Goal: Task Accomplishment & Management: Use online tool/utility

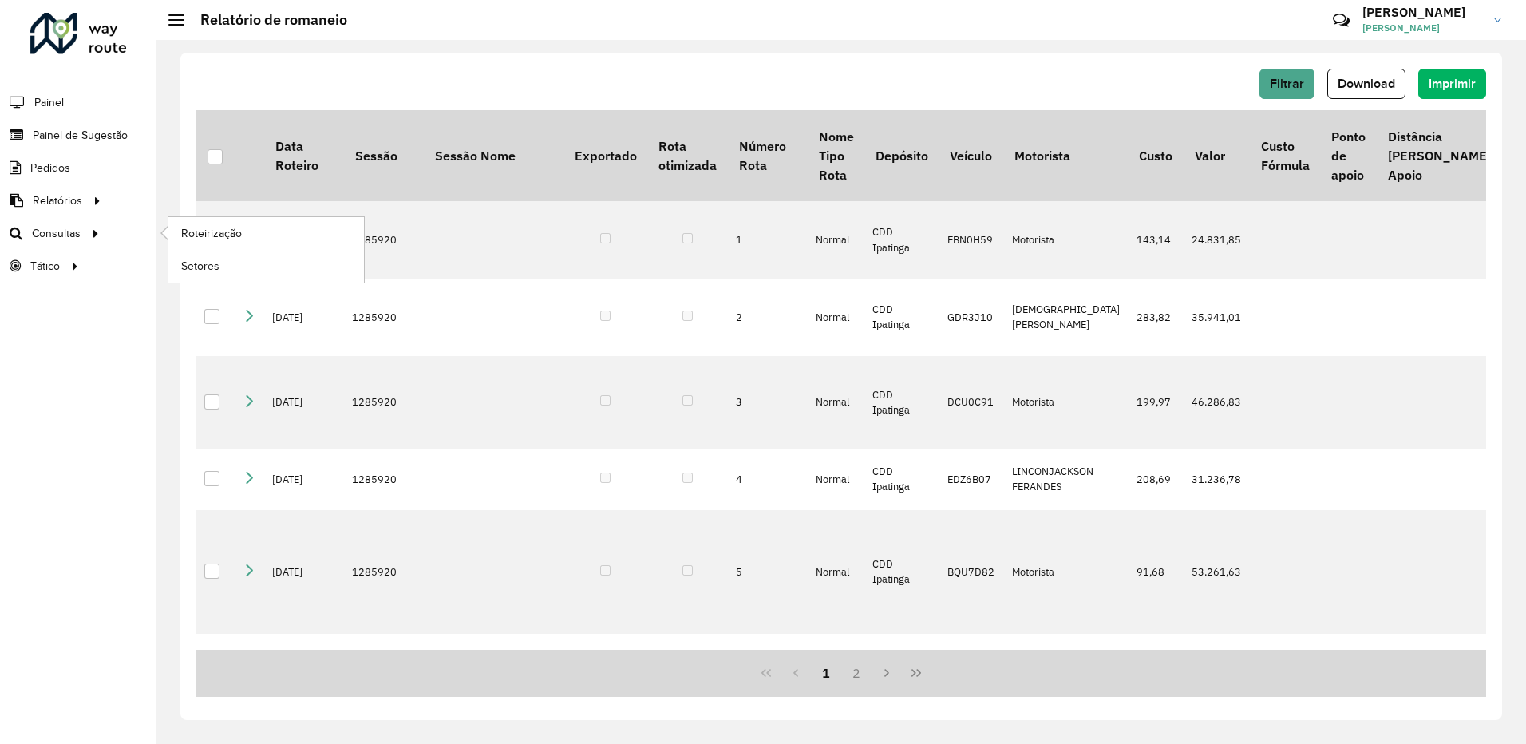
click at [168, 234] on li "Roteirização" at bounding box center [266, 233] width 196 height 33
click at [173, 233] on link "Roteirização" at bounding box center [266, 233] width 196 height 32
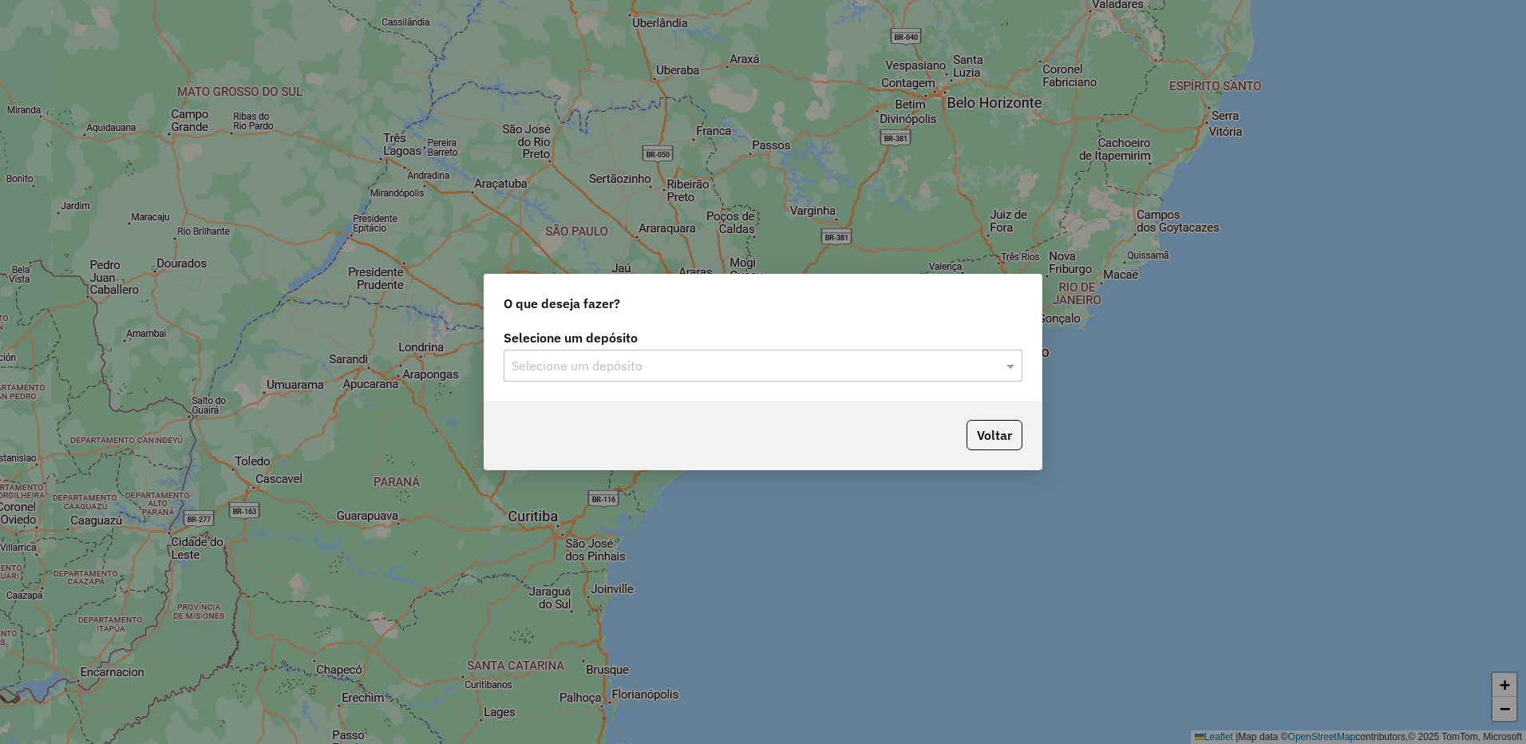
click at [721, 363] on input "text" at bounding box center [747, 366] width 471 height 19
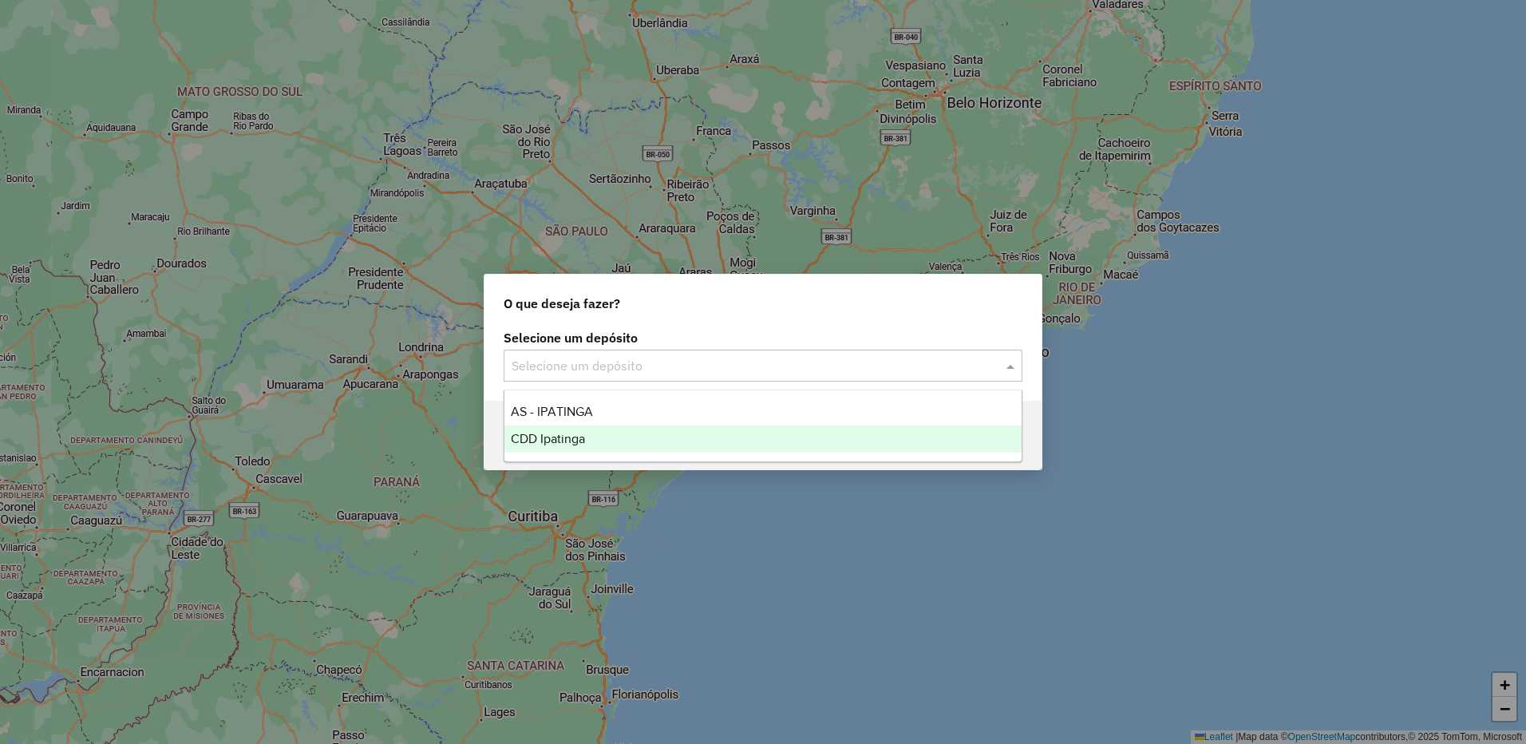
click at [632, 433] on div "CDD Ipatinga" at bounding box center [762, 438] width 517 height 27
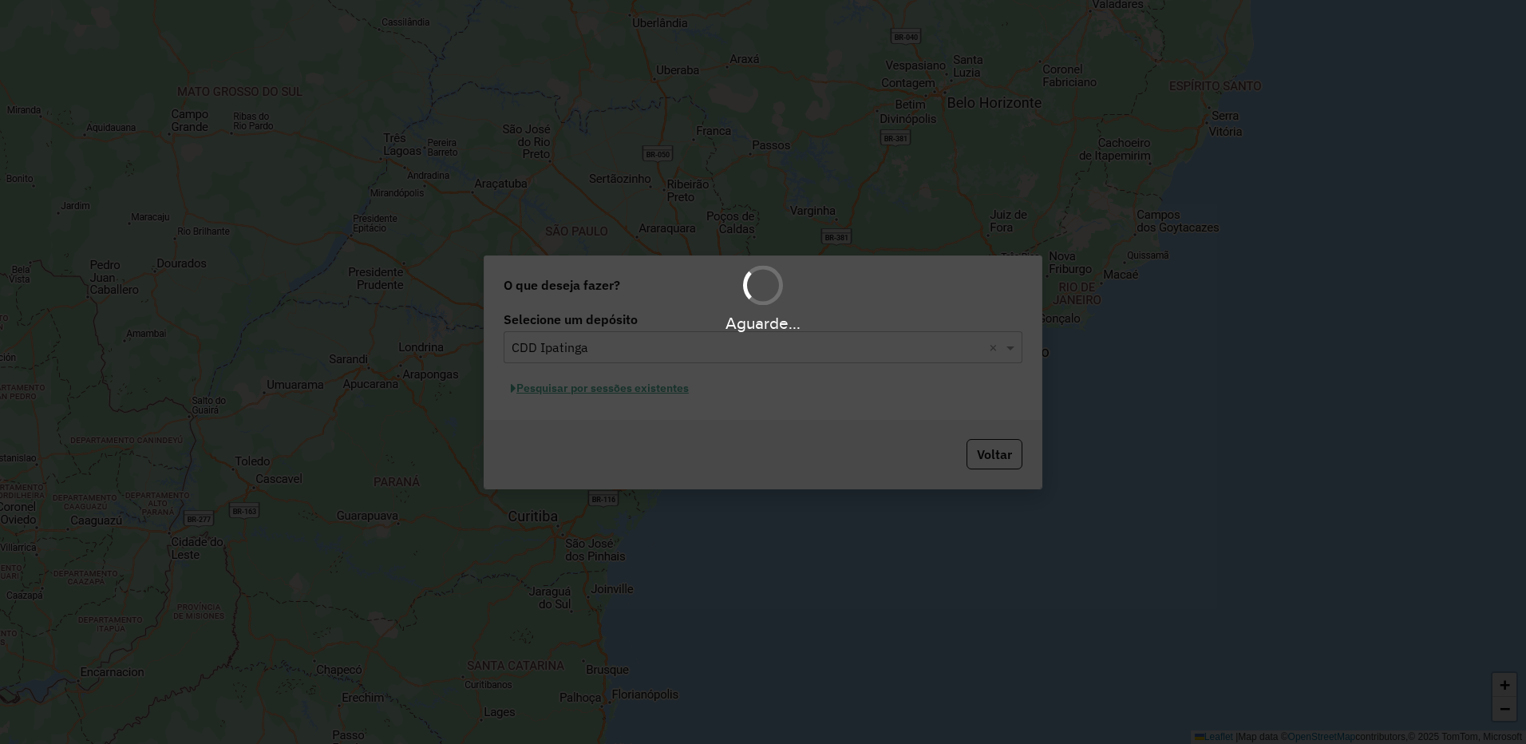
click at [676, 387] on div "Aguarde..." at bounding box center [763, 372] width 1526 height 744
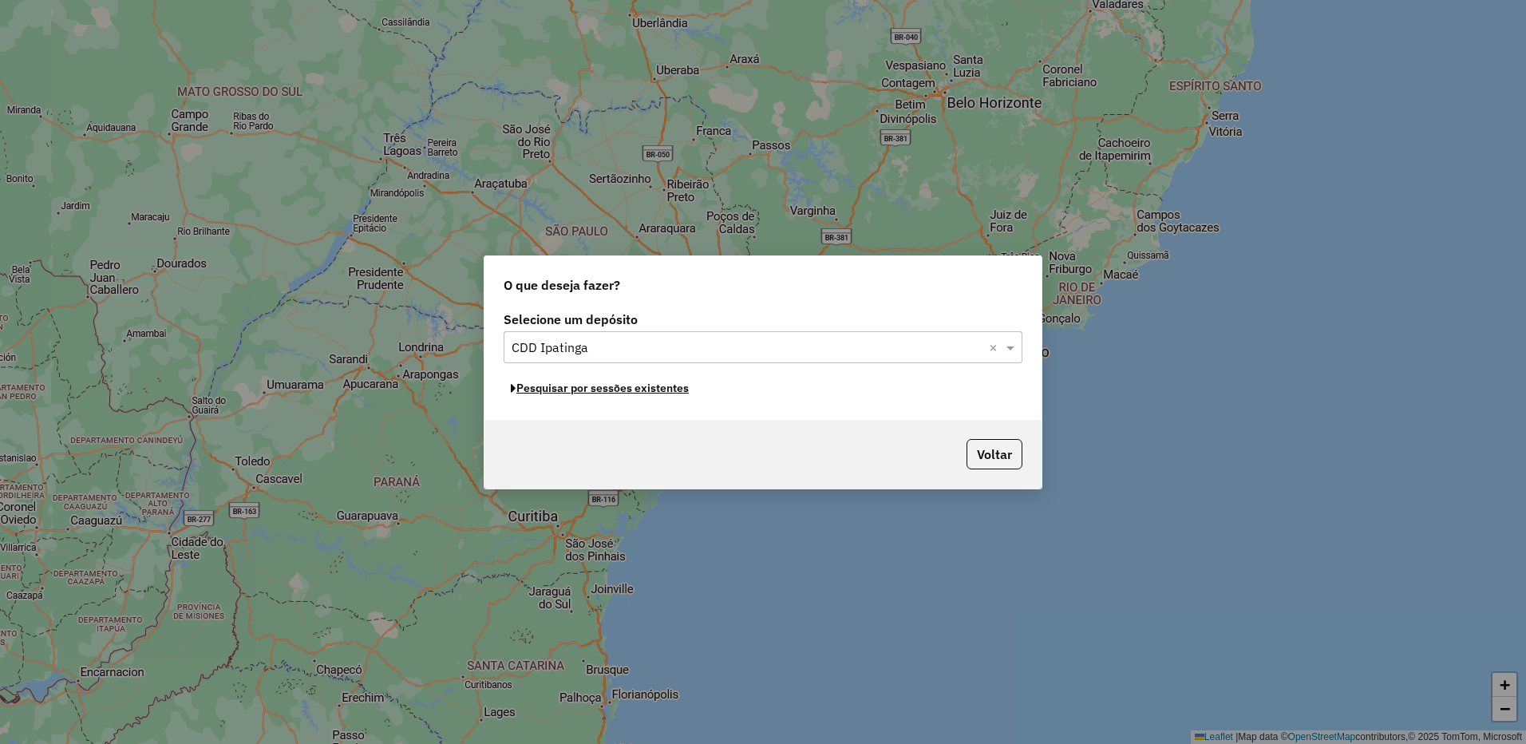
click at [676, 387] on button "Pesquisar por sessões existentes" at bounding box center [600, 388] width 192 height 25
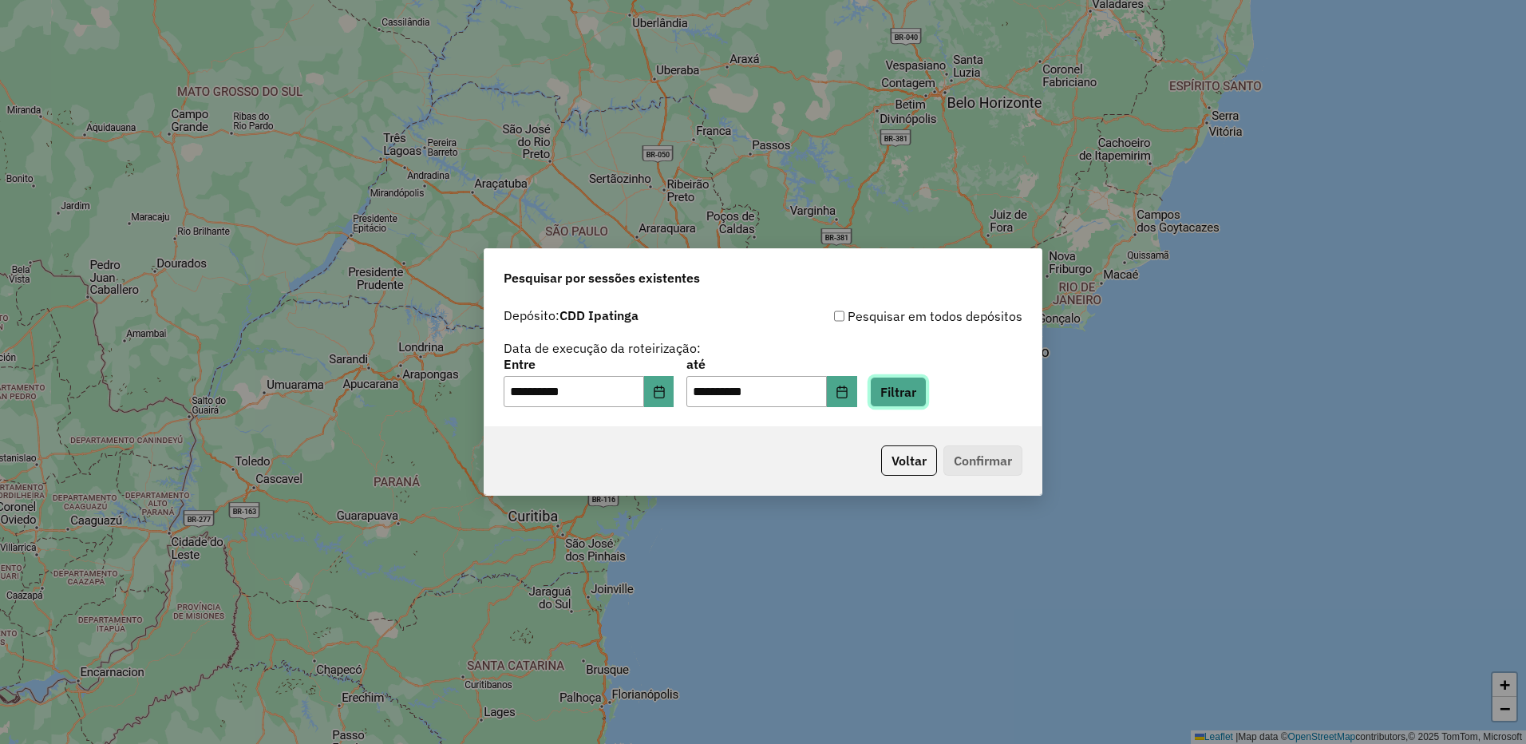
click at [926, 392] on button "Filtrar" at bounding box center [898, 392] width 57 height 30
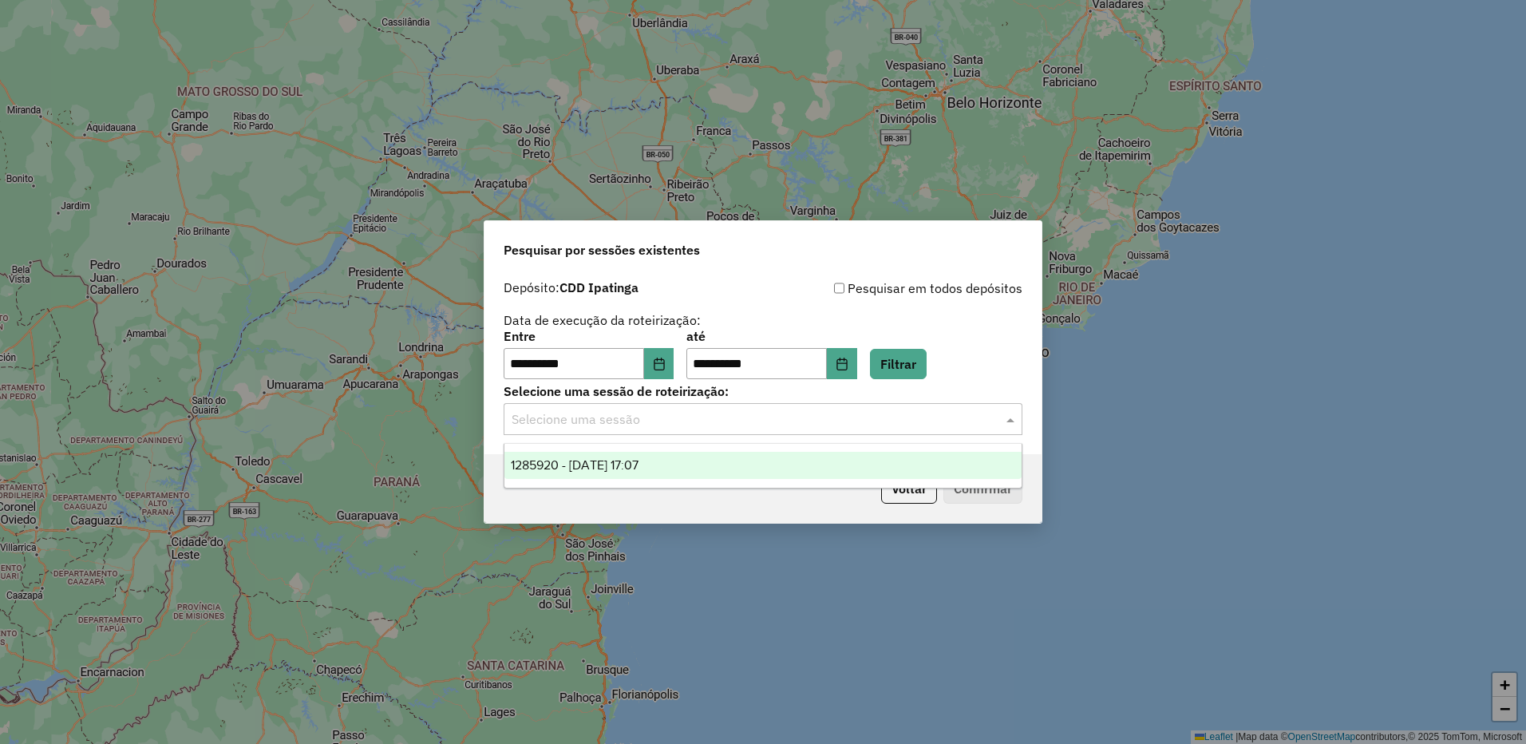
click at [846, 424] on input "text" at bounding box center [747, 419] width 471 height 19
click at [766, 456] on div "1285920 - 01/10/2025 17:07" at bounding box center [762, 465] width 517 height 27
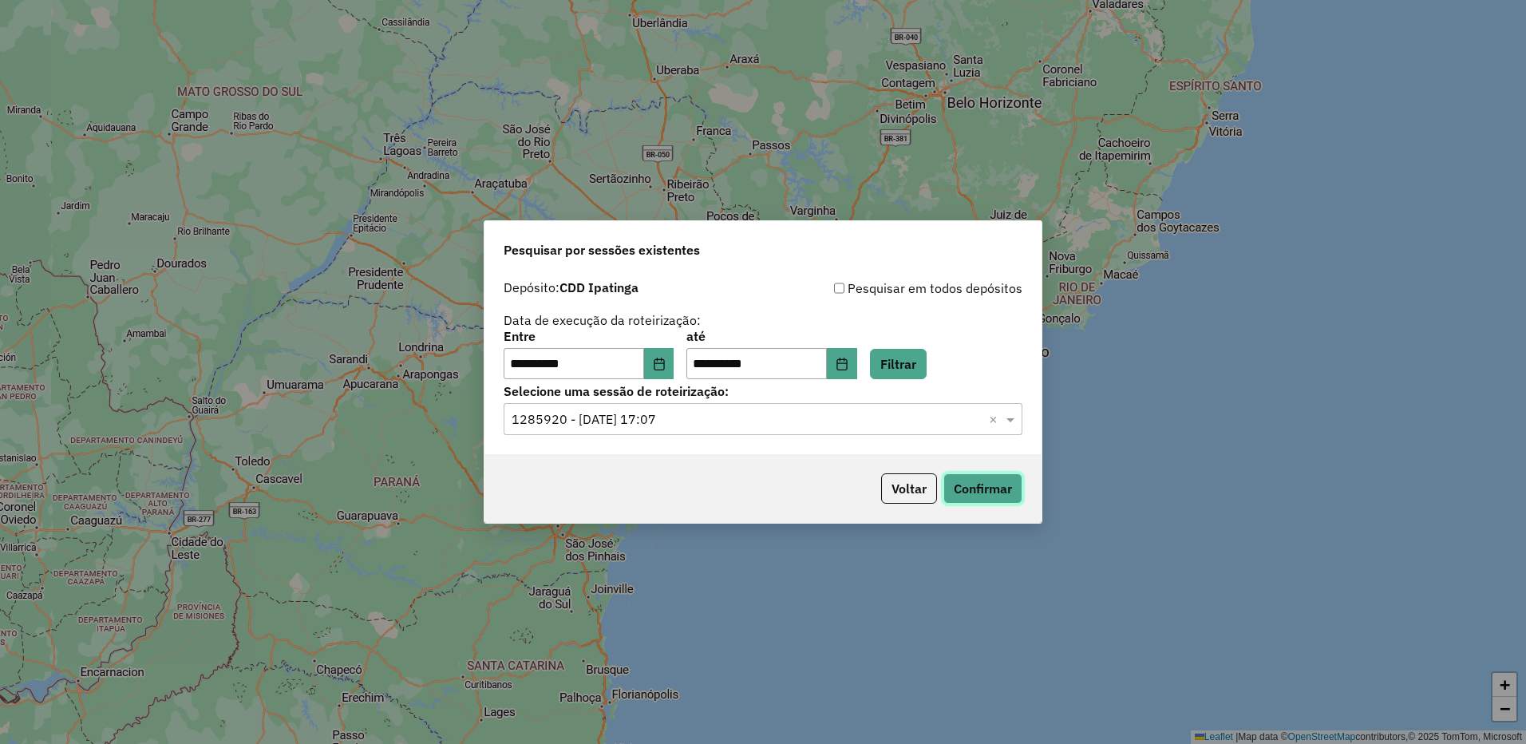
click at [957, 482] on button "Confirmar" at bounding box center [982, 488] width 79 height 30
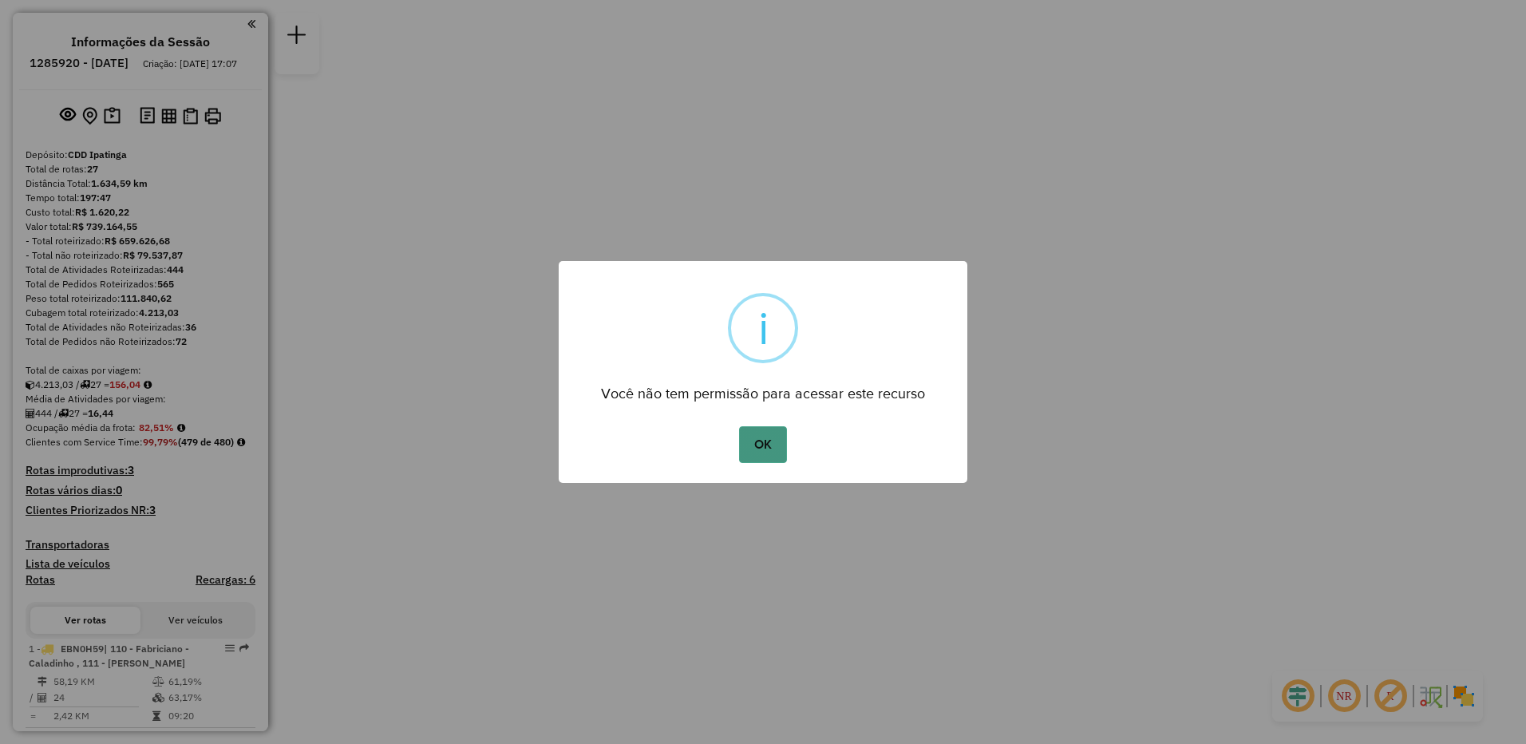
click at [772, 443] on button "OK" at bounding box center [762, 444] width 47 height 37
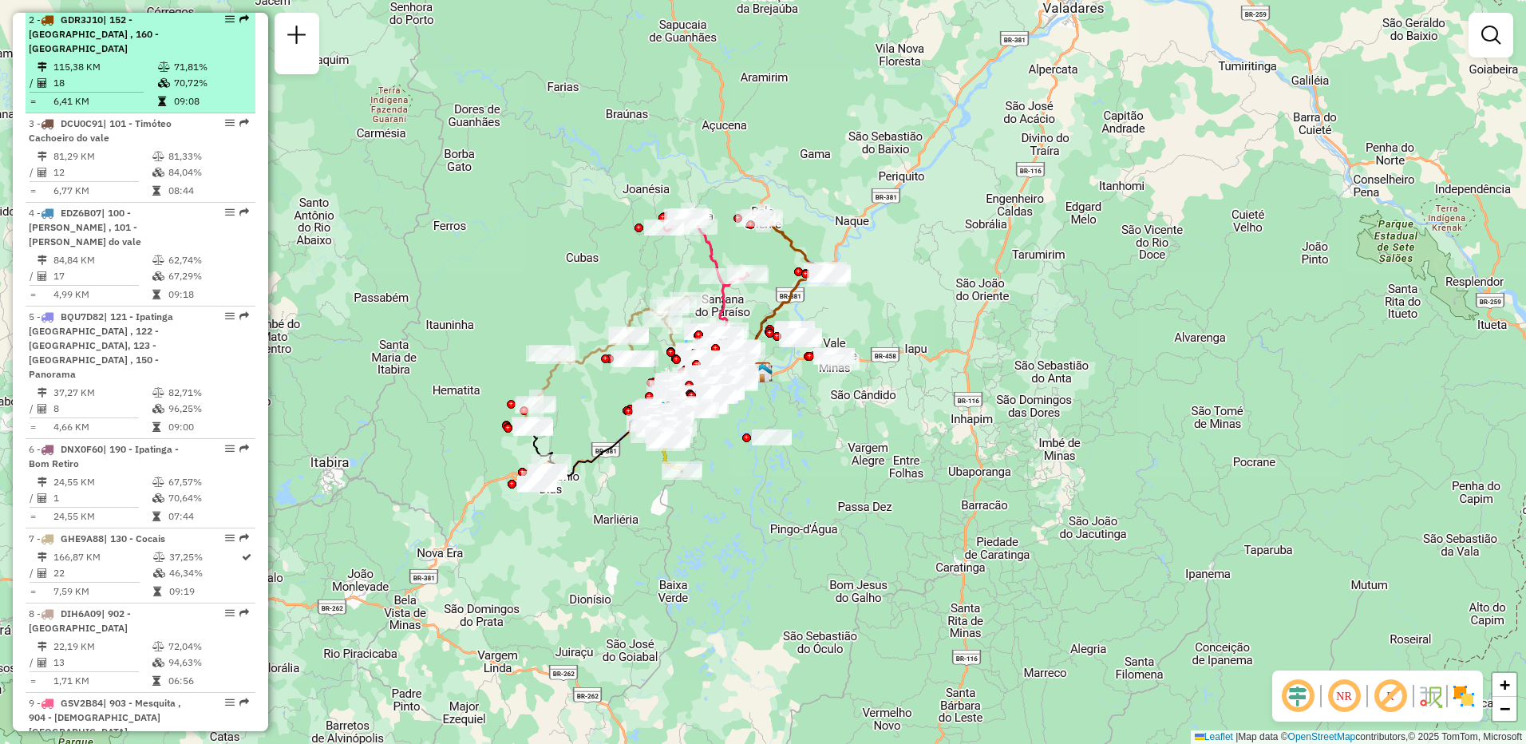
scroll to position [878, 0]
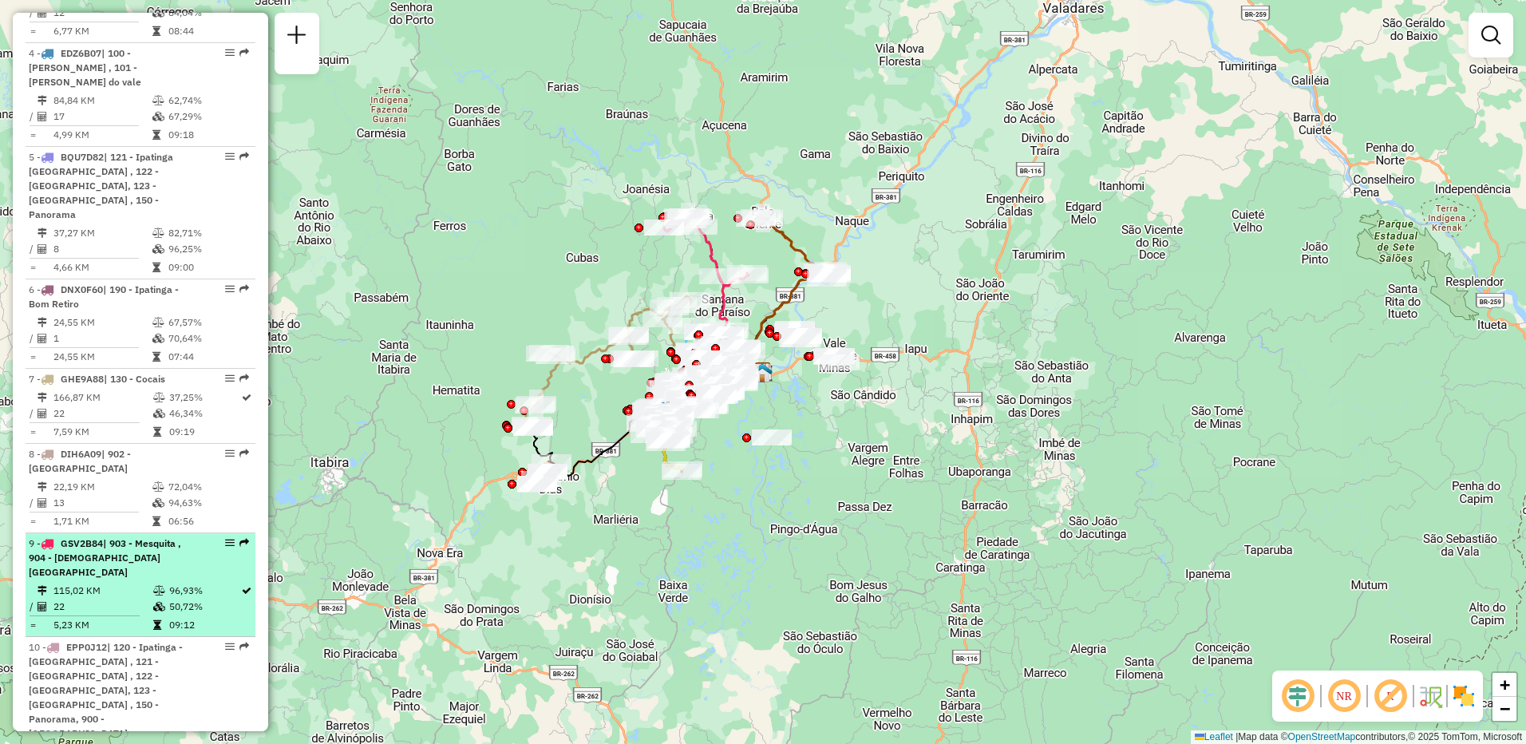
select select "**********"
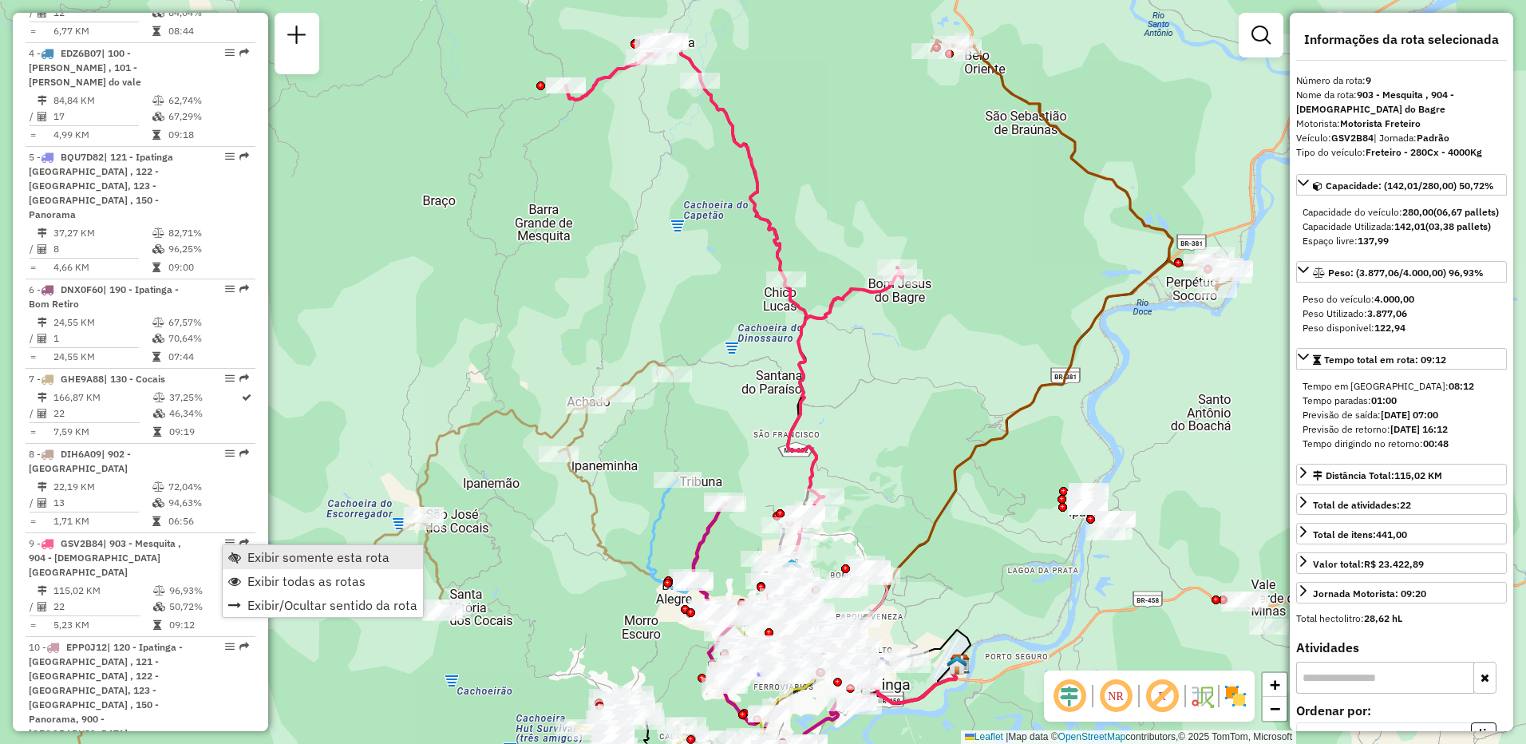
click at [268, 555] on span "Exibir somente esta rota" at bounding box center [318, 557] width 142 height 13
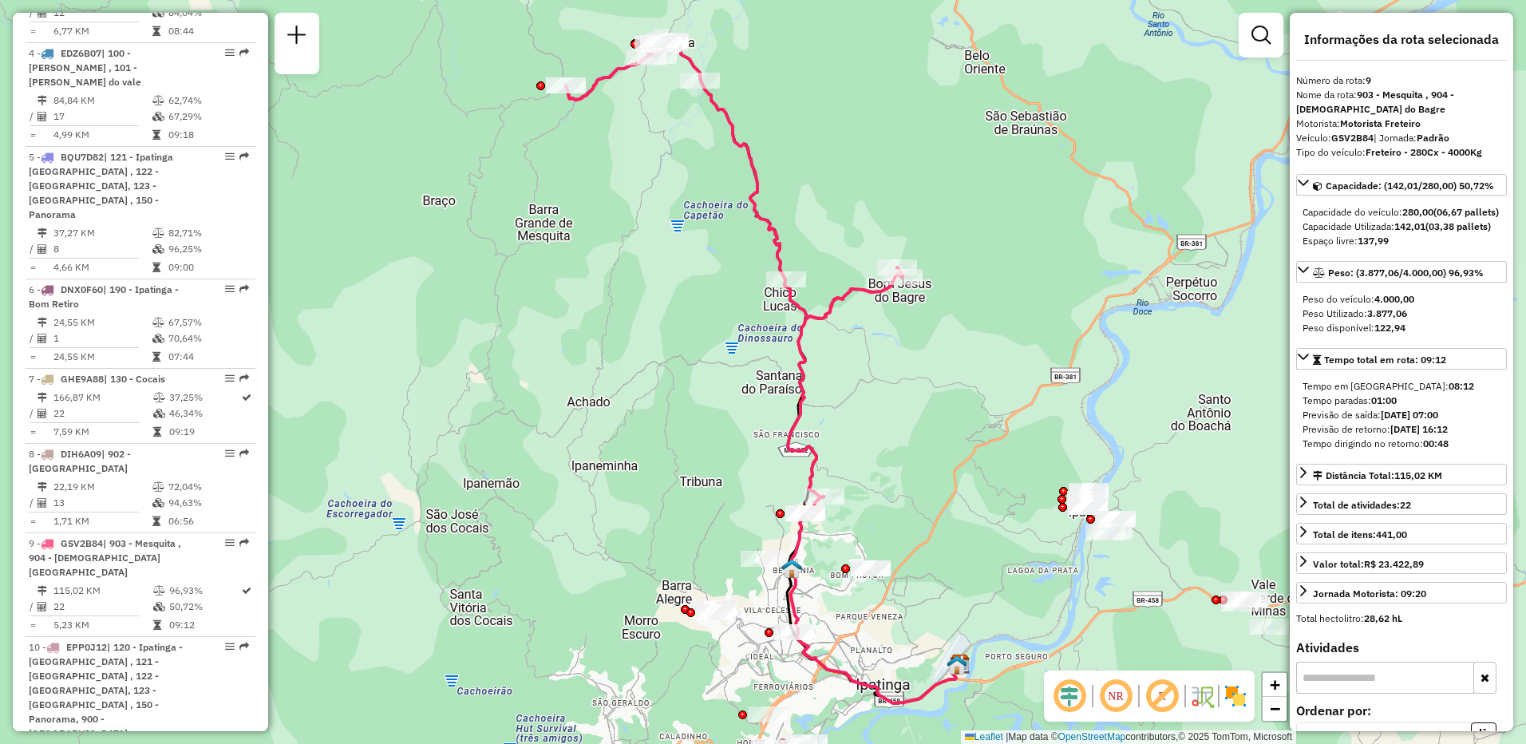
click at [1124, 701] on em at bounding box center [1115, 696] width 38 height 38
